Goal: Task Accomplishment & Management: Complete application form

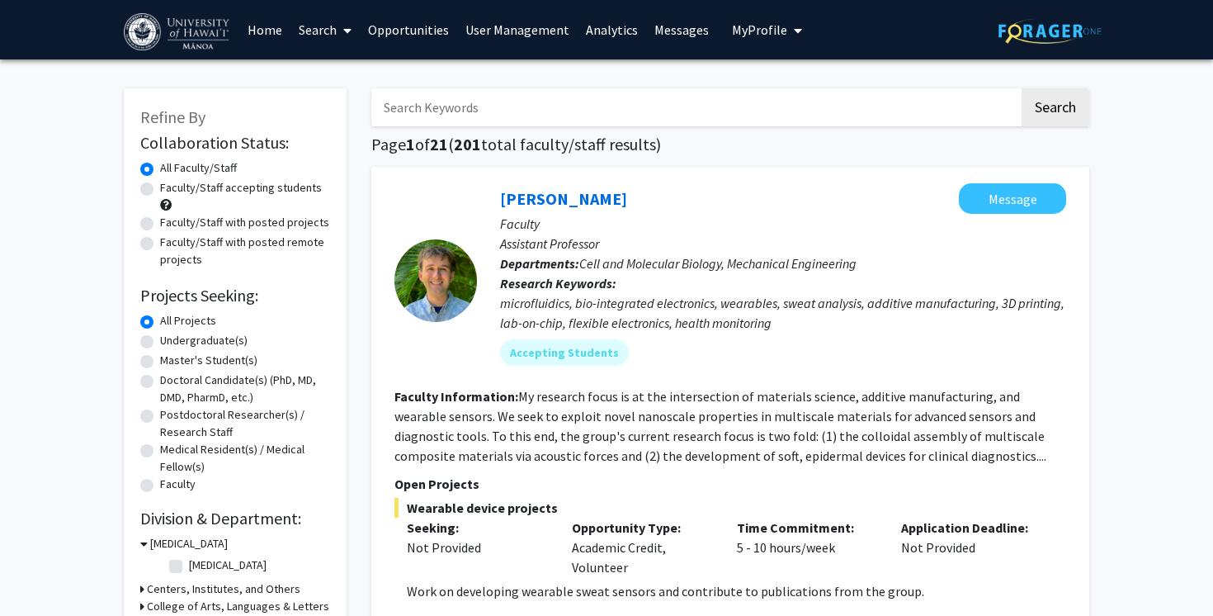
click at [415, 35] on link "Opportunities" at bounding box center [408, 30] width 97 height 58
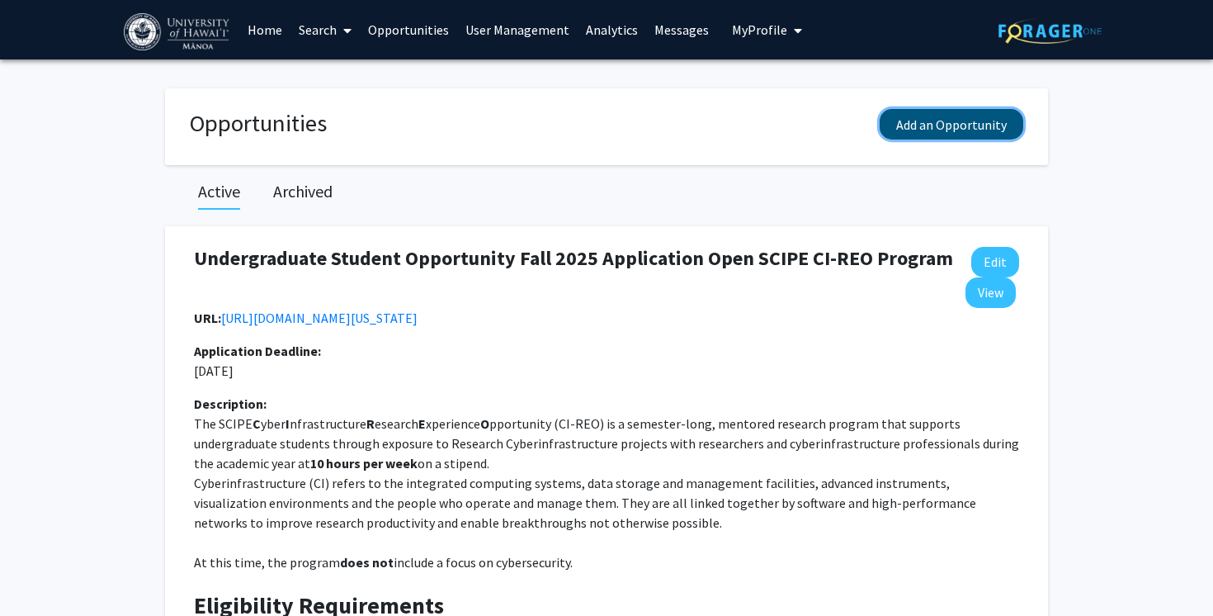
click at [900, 120] on button "Add an Opportunity" at bounding box center [952, 124] width 144 height 31
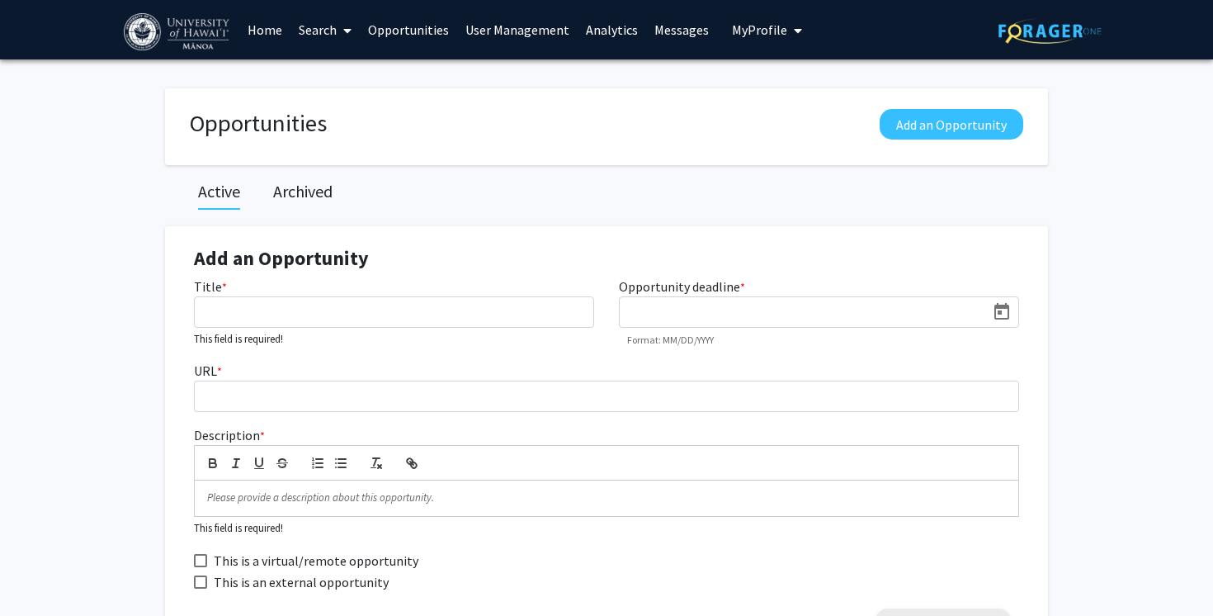
click at [280, 333] on small "This field is required!" at bounding box center [238, 338] width 89 height 13
click at [287, 317] on input "Title *" at bounding box center [394, 311] width 400 height 31
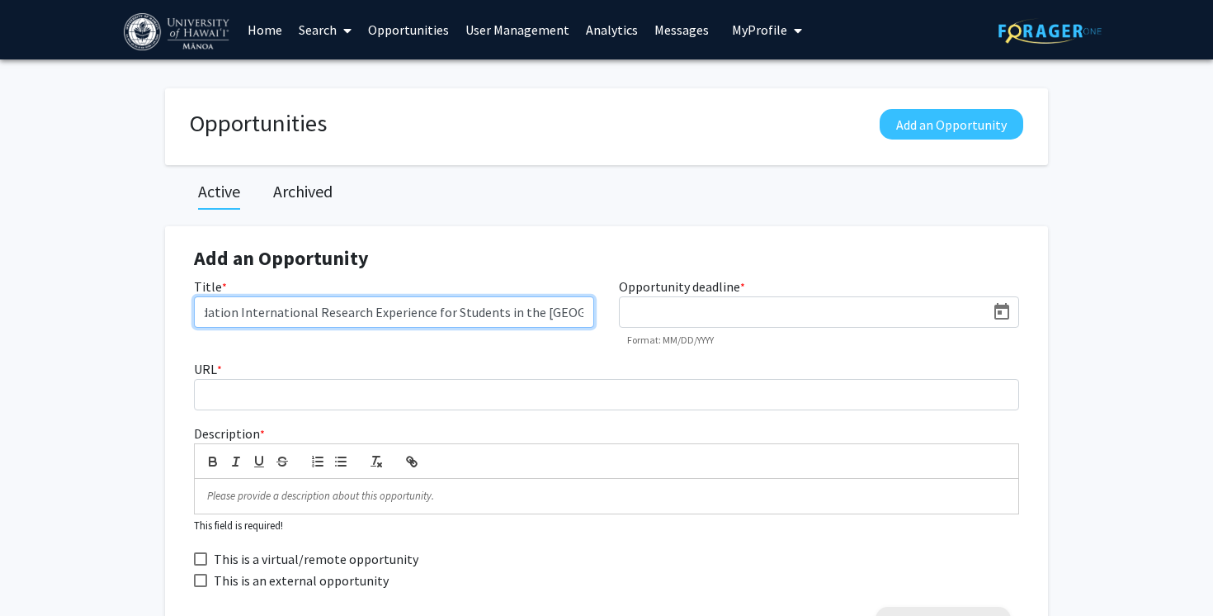
scroll to position [0, 134]
type input "National Science Foundation International Research Experience for Students in t…"
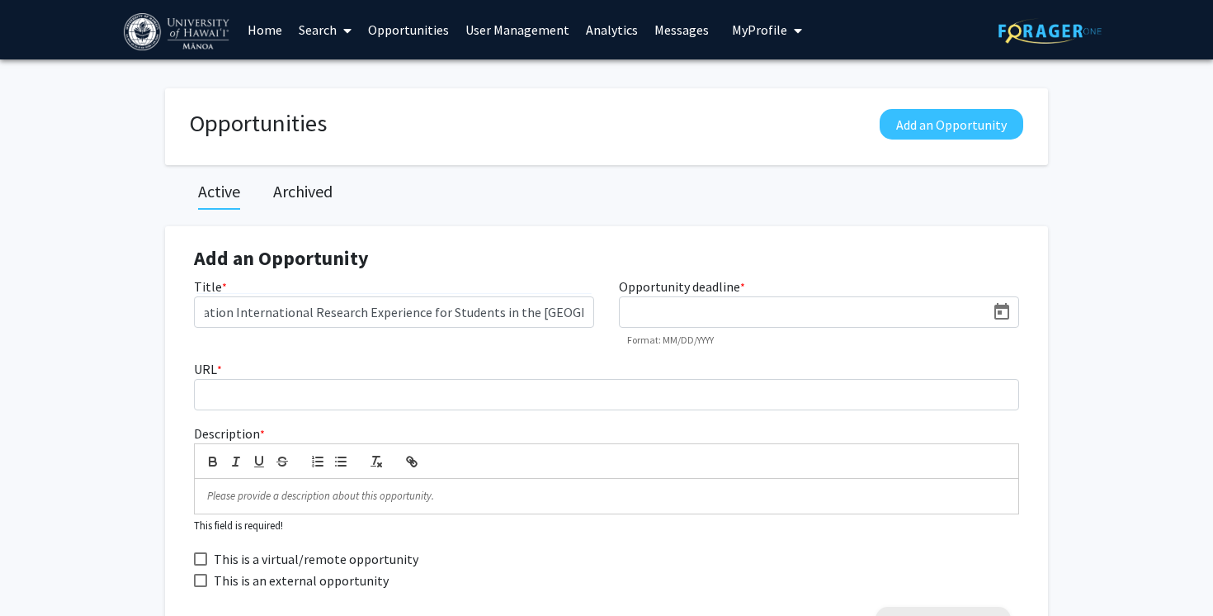
scroll to position [0, 0]
type input "O"
type input "[DATE]"
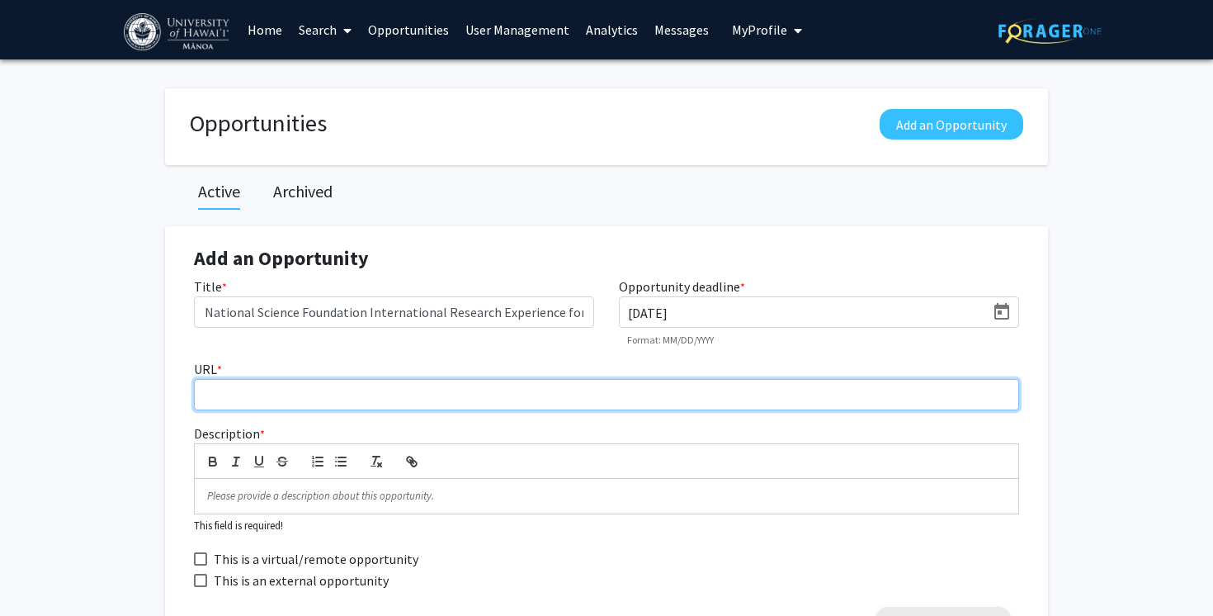
click at [226, 403] on input "URL *" at bounding box center [606, 394] width 825 height 31
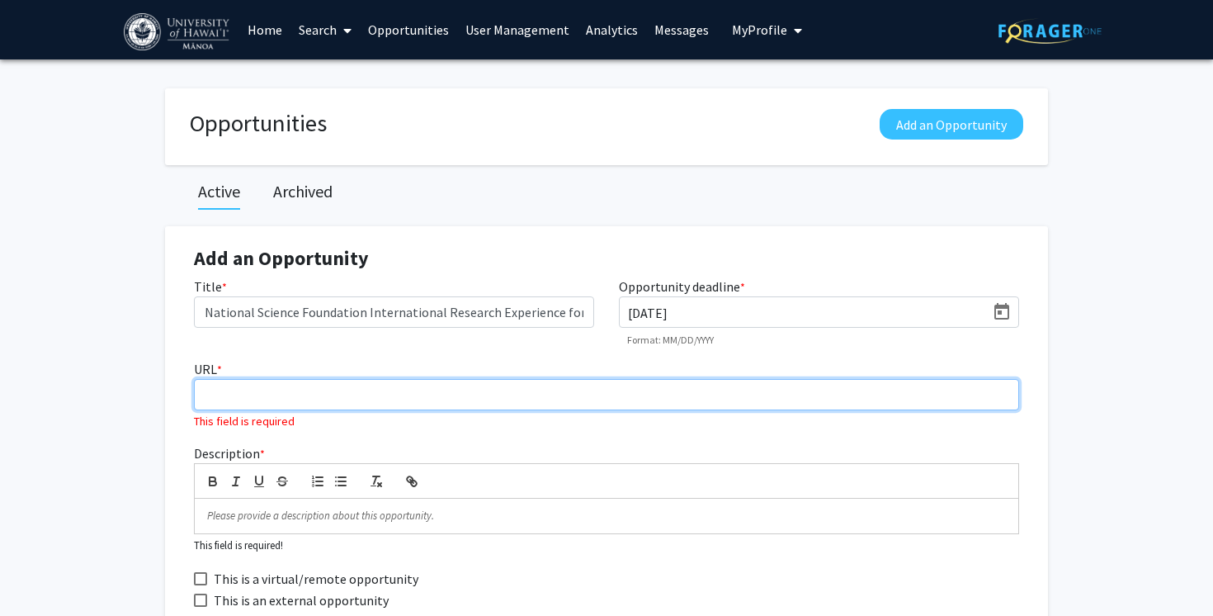
paste input "[URL][DOMAIN_NAME][US_STATE]"
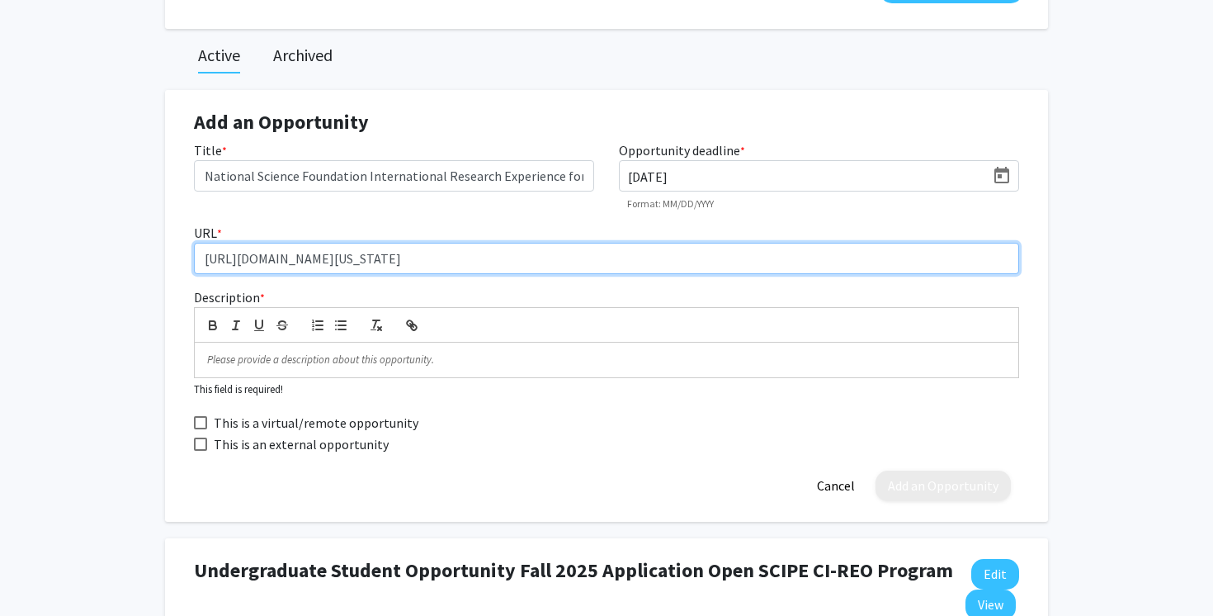
scroll to position [153, 0]
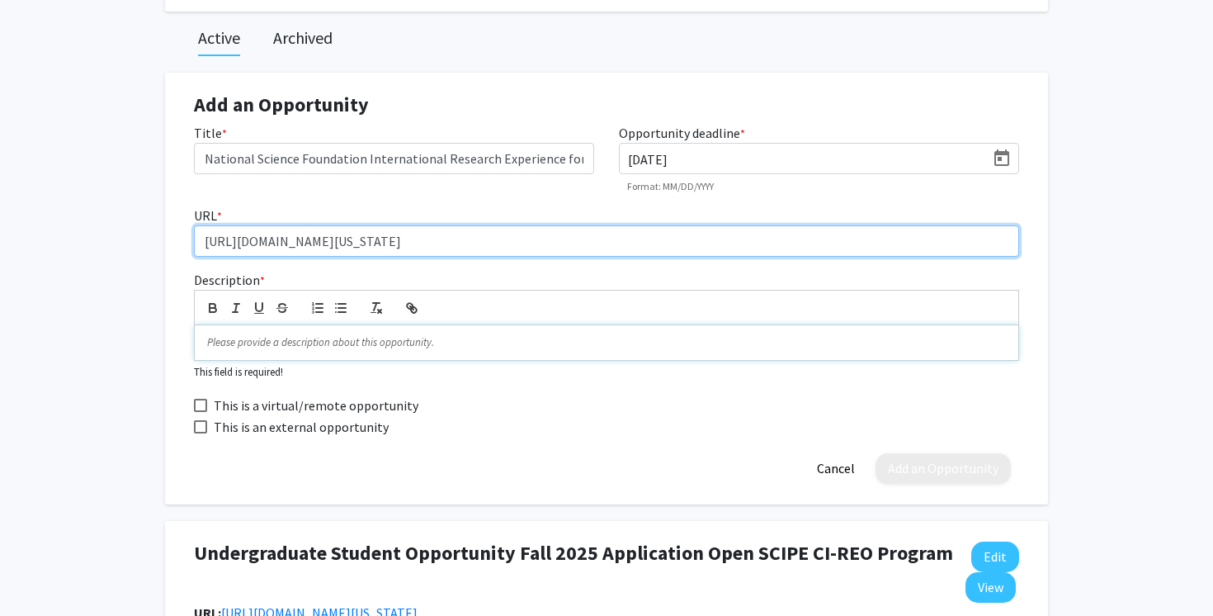
type input "[URL][DOMAIN_NAME][US_STATE]"
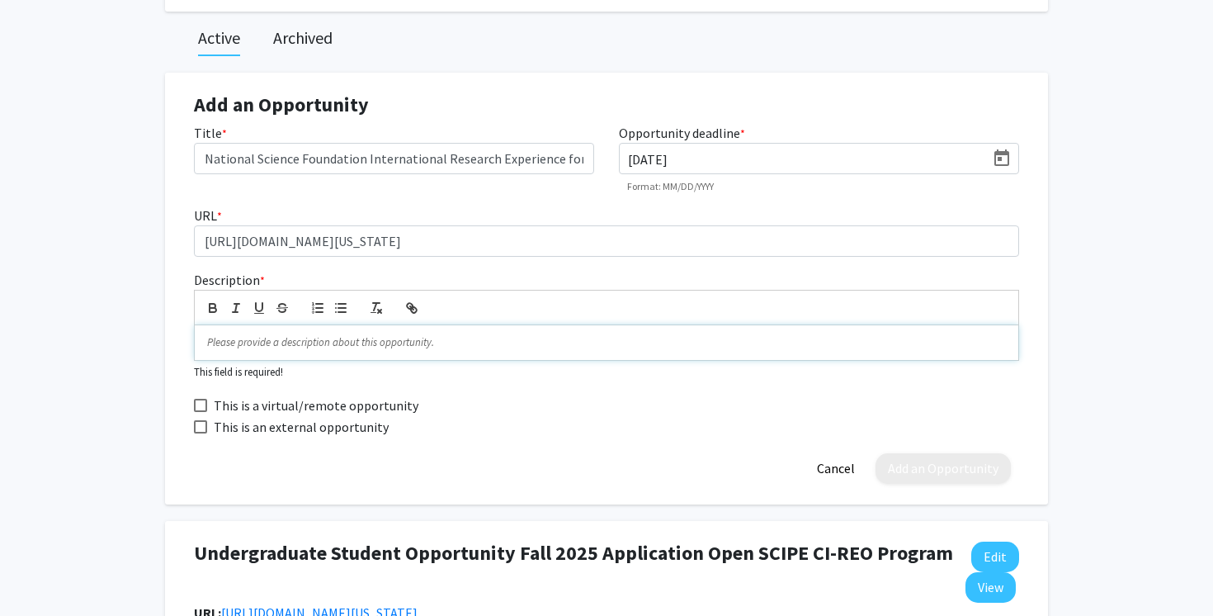
click at [255, 338] on p at bounding box center [606, 342] width 799 height 15
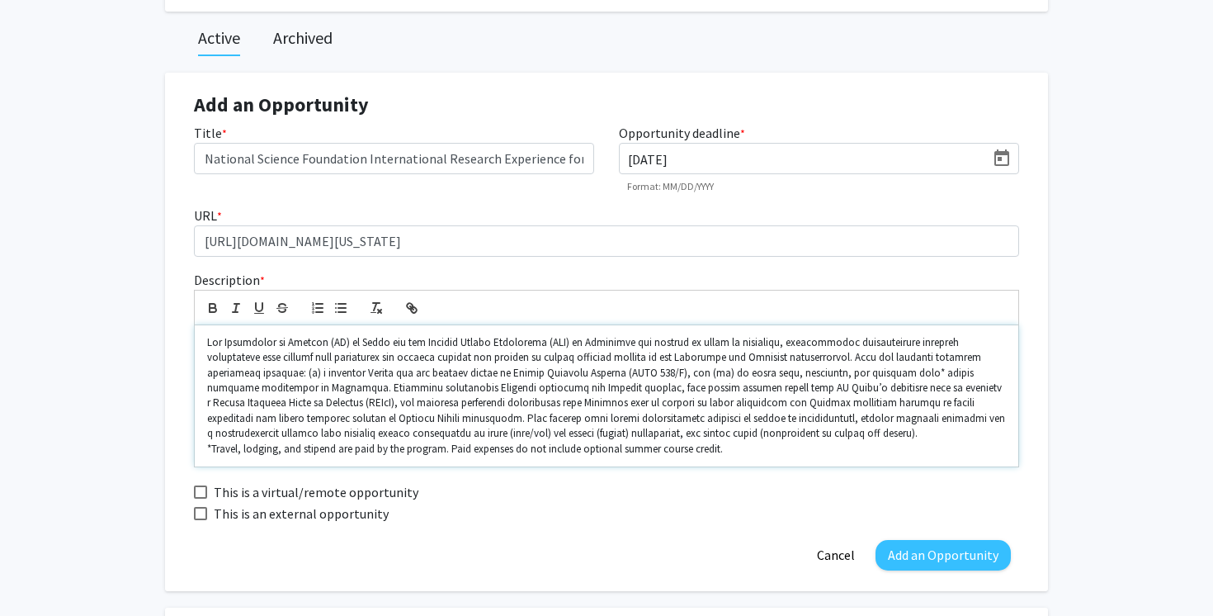
click at [207, 455] on p "*Travel, lodging, and stipend are paid by the program. Paid expenses do not inc…" at bounding box center [606, 448] width 799 height 15
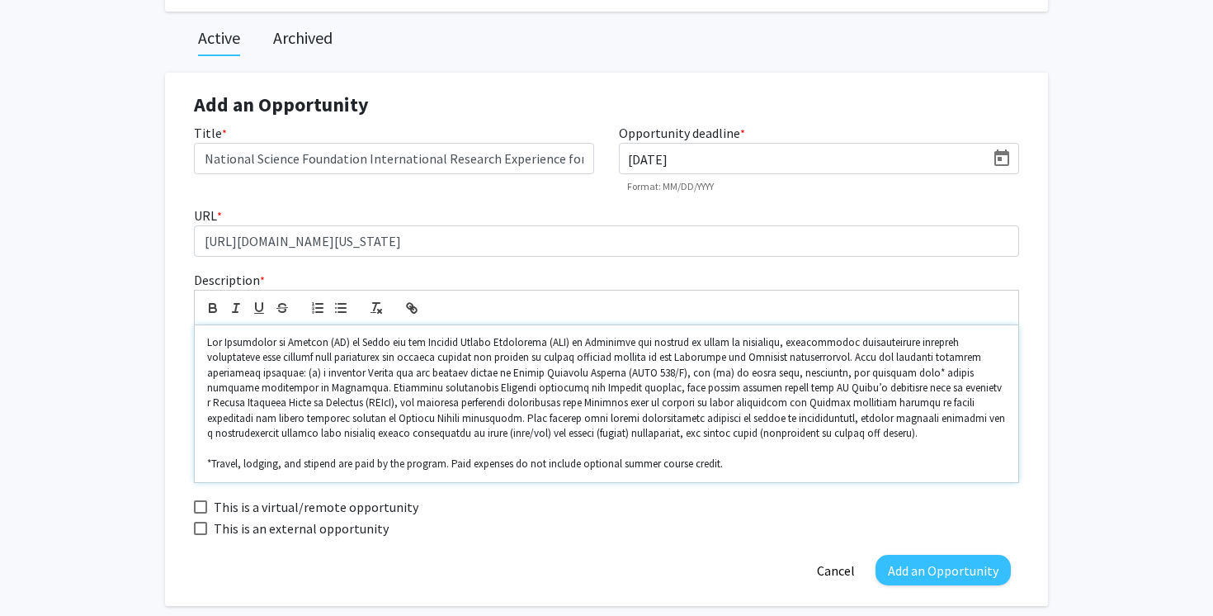
click at [736, 462] on p "*Travel, lodging, and stipend are paid by the program. Paid expenses do not inc…" at bounding box center [606, 463] width 799 height 15
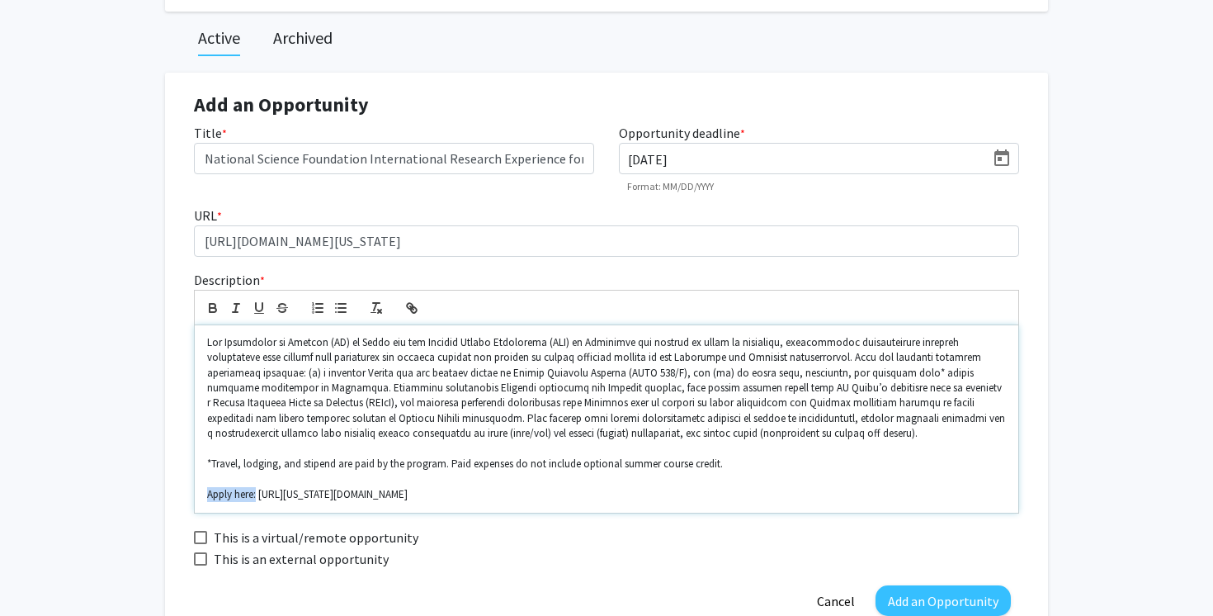
drag, startPoint x: 256, startPoint y: 495, endPoint x: 206, endPoint y: 495, distance: 49.5
click at [206, 495] on div "*Travel, lodging, and stipend are paid by the program. Paid expenses do not inc…" at bounding box center [606, 418] width 823 height 187
click at [219, 309] on icon "button" at bounding box center [212, 307] width 15 height 15
click at [253, 309] on icon "button" at bounding box center [259, 307] width 15 height 15
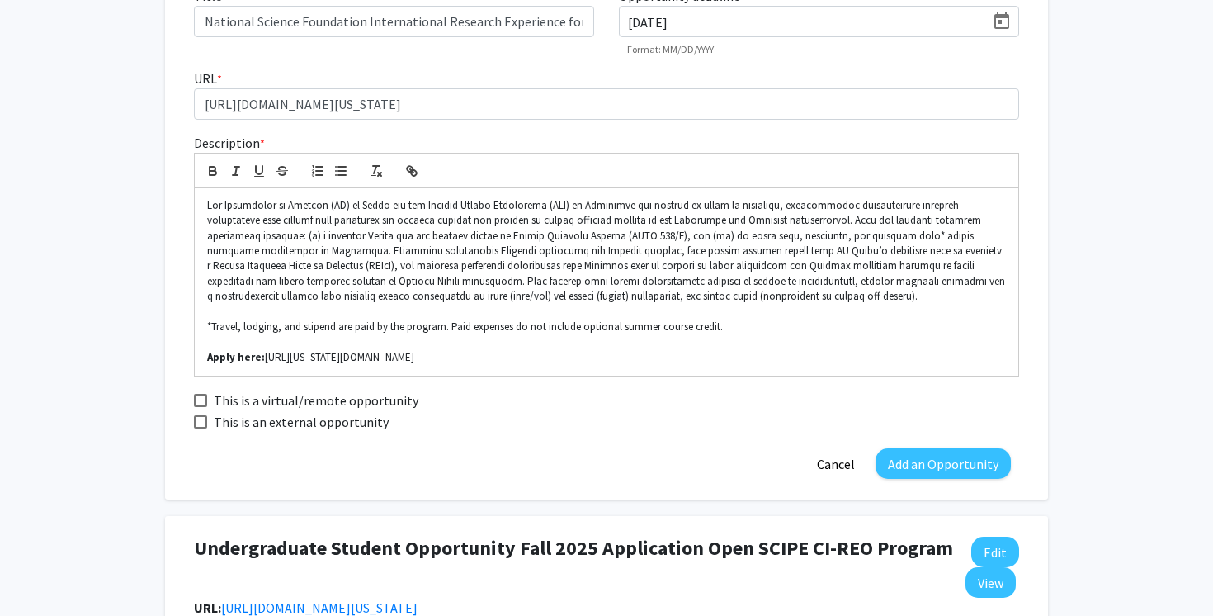
scroll to position [294, 0]
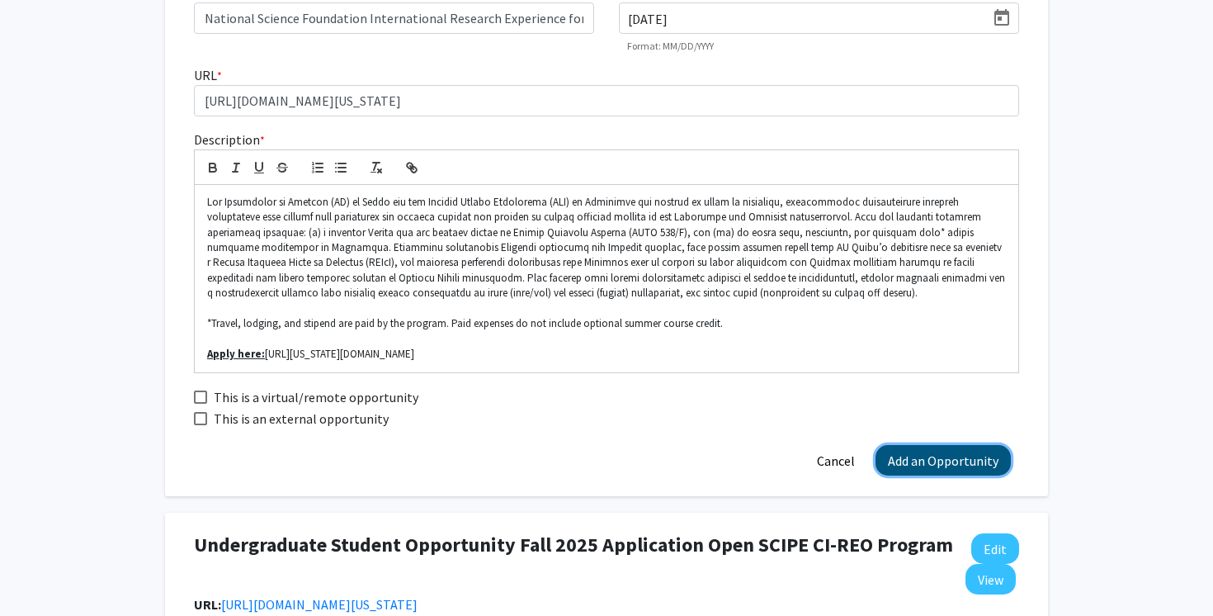
click at [934, 457] on button "Add an Opportunity" at bounding box center [942, 460] width 135 height 31
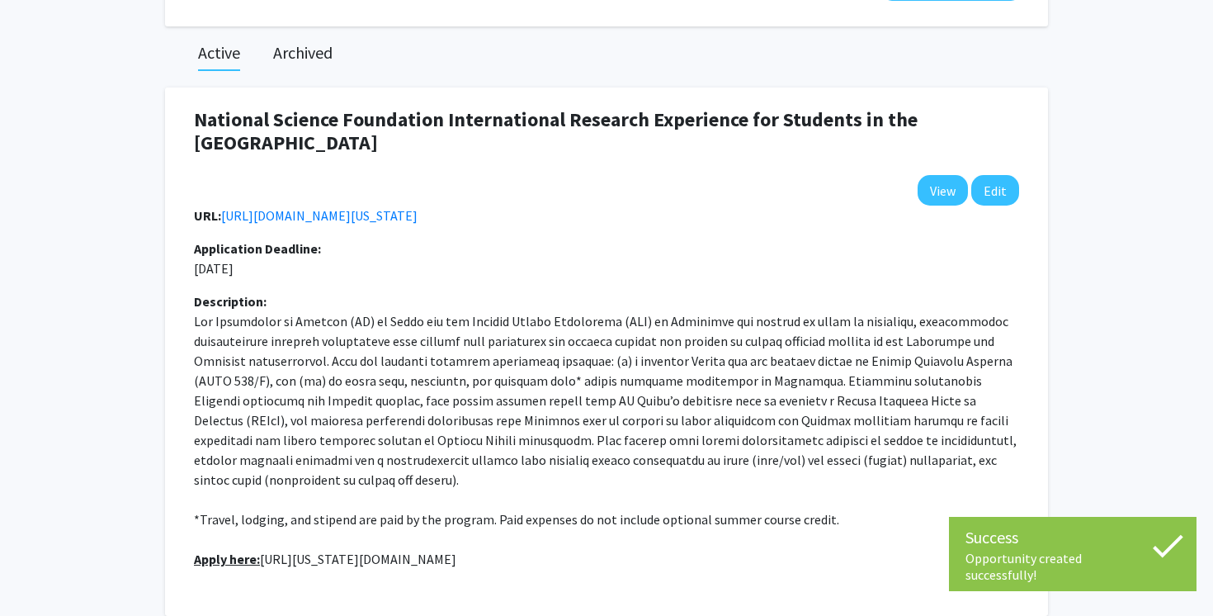
scroll to position [0, 0]
